Goal: Task Accomplishment & Management: Manage account settings

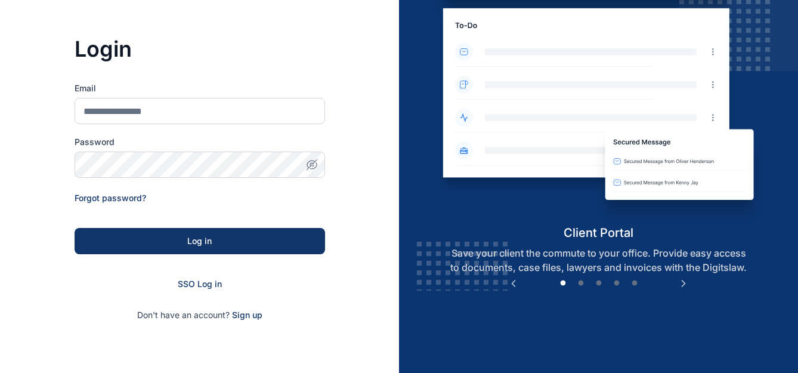
scroll to position [84, 0]
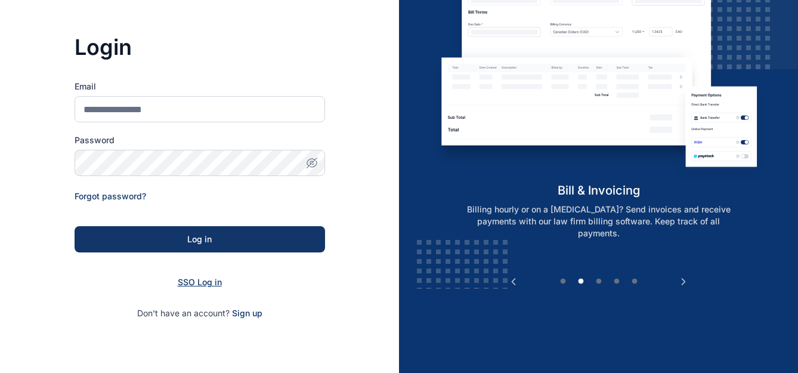
click at [210, 286] on link "SSO Log in" at bounding box center [200, 282] width 44 height 10
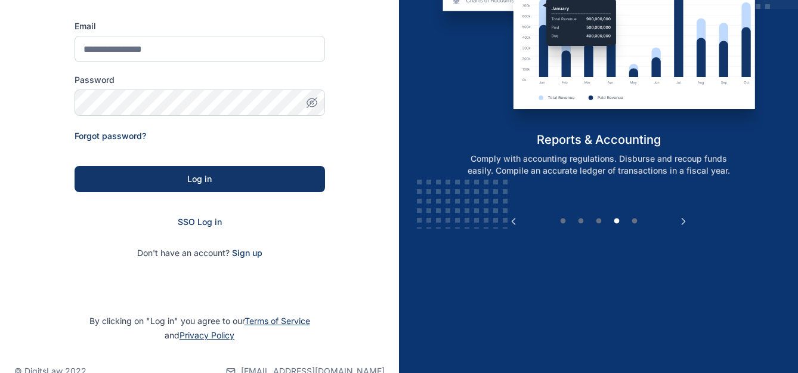
scroll to position [147, 0]
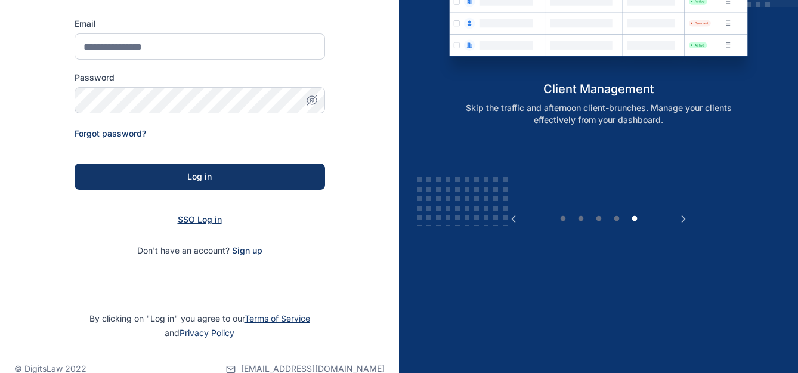
click at [205, 220] on link "SSO Log in" at bounding box center [200, 219] width 44 height 10
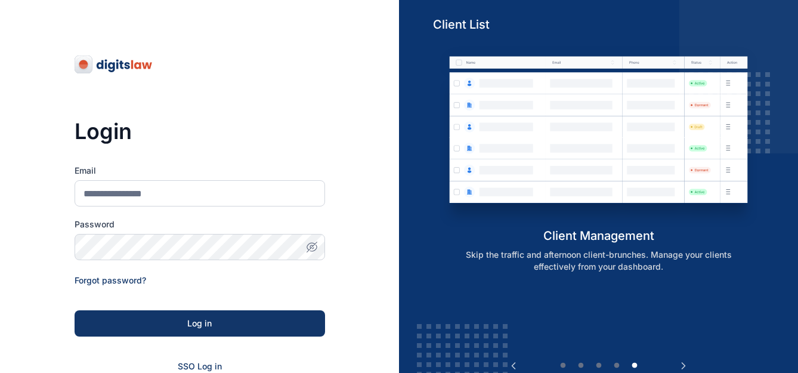
click at [675, 0] on div at bounding box center [399, 0] width 798 height 0
click at [214, 363] on link "SSO Log in" at bounding box center [200, 366] width 44 height 10
